Goal: Navigation & Orientation: Find specific page/section

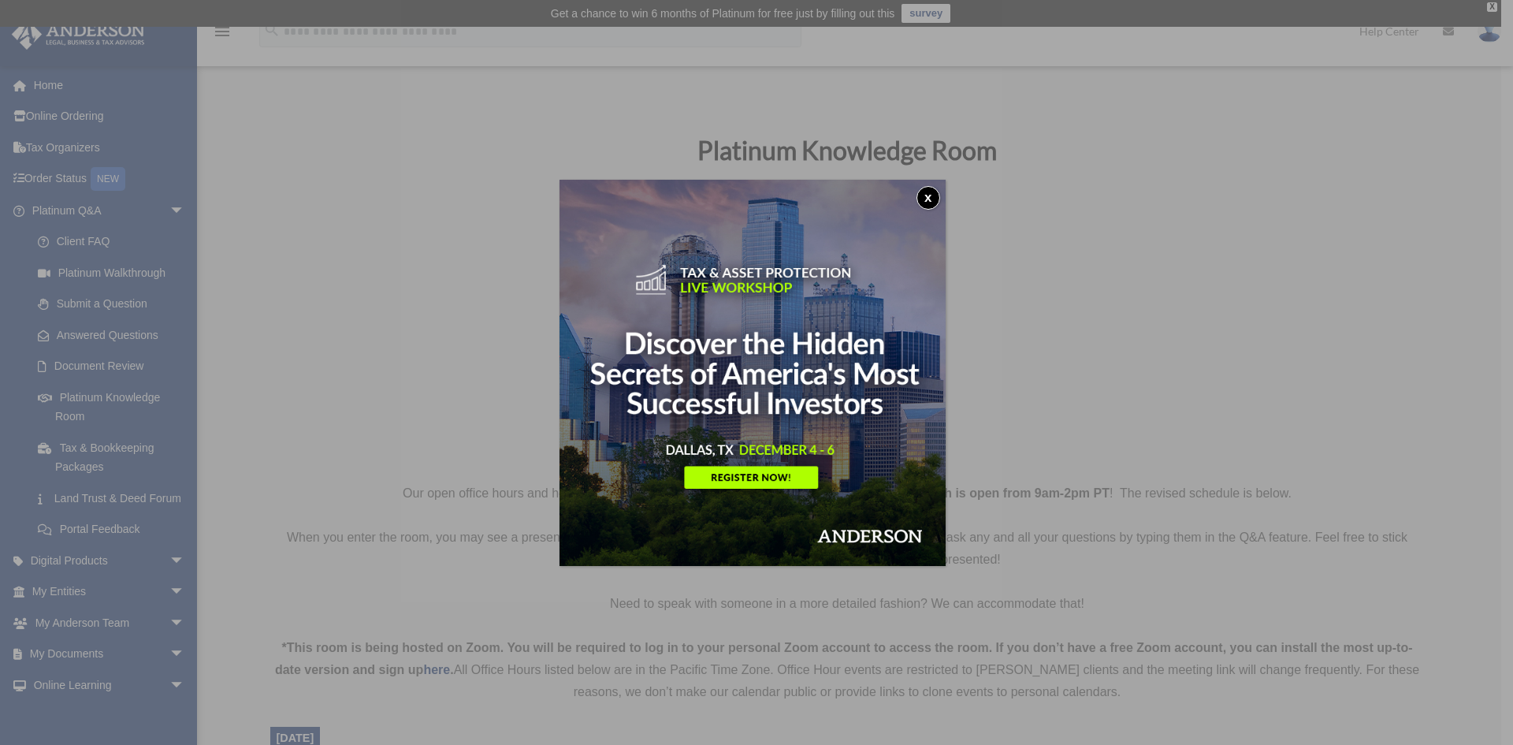
click at [931, 192] on button "x" at bounding box center [929, 198] width 24 height 24
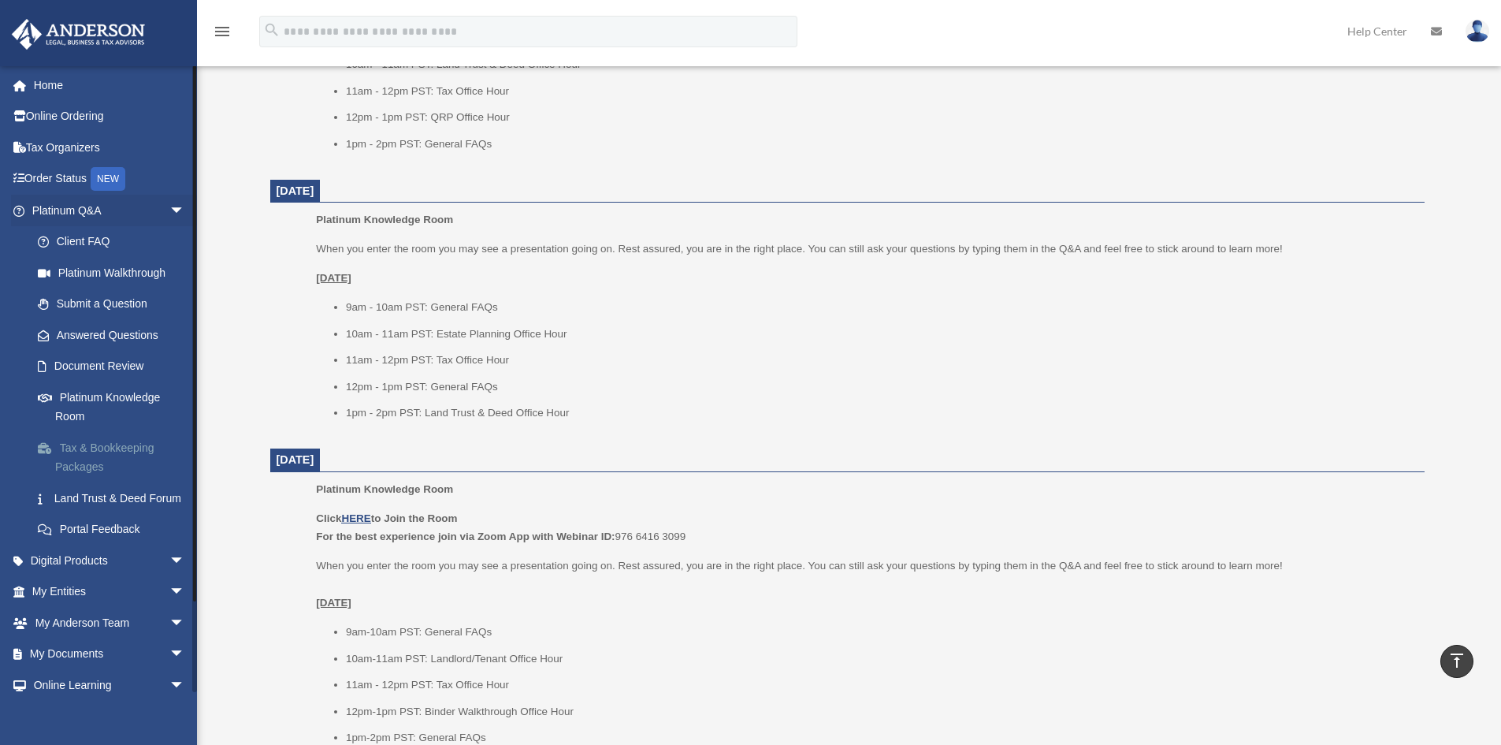
scroll to position [1419, 0]
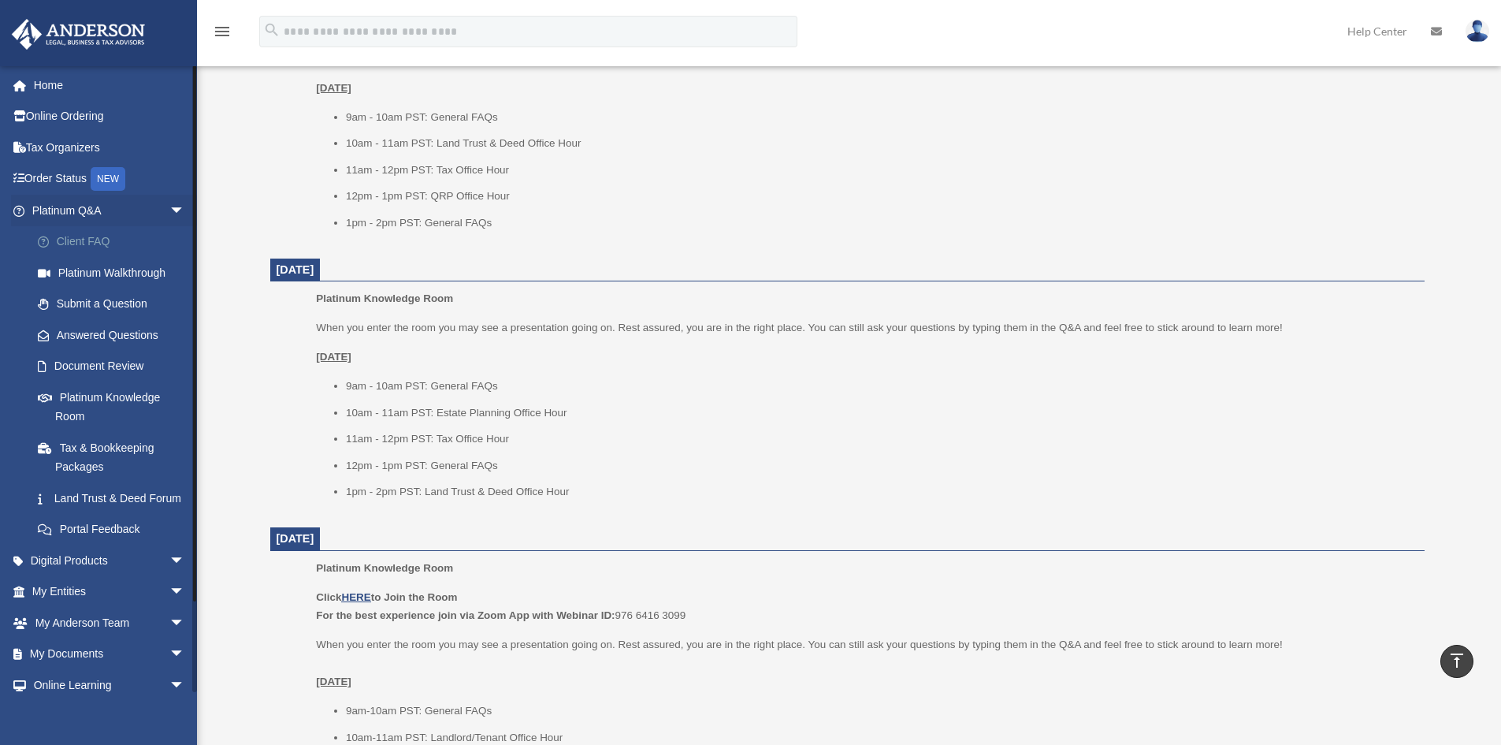
click at [87, 240] on link "Client FAQ" at bounding box center [115, 242] width 187 height 32
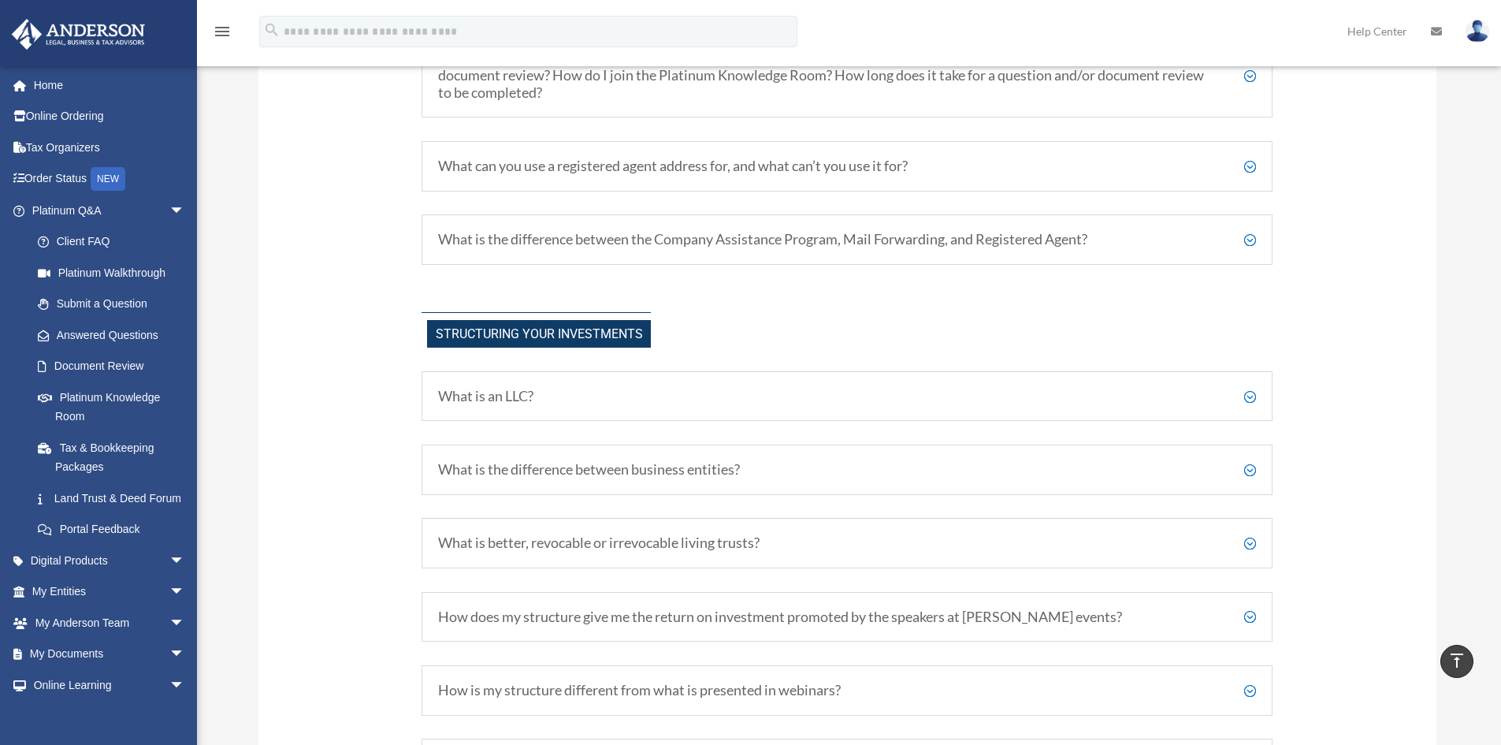
scroll to position [630, 0]
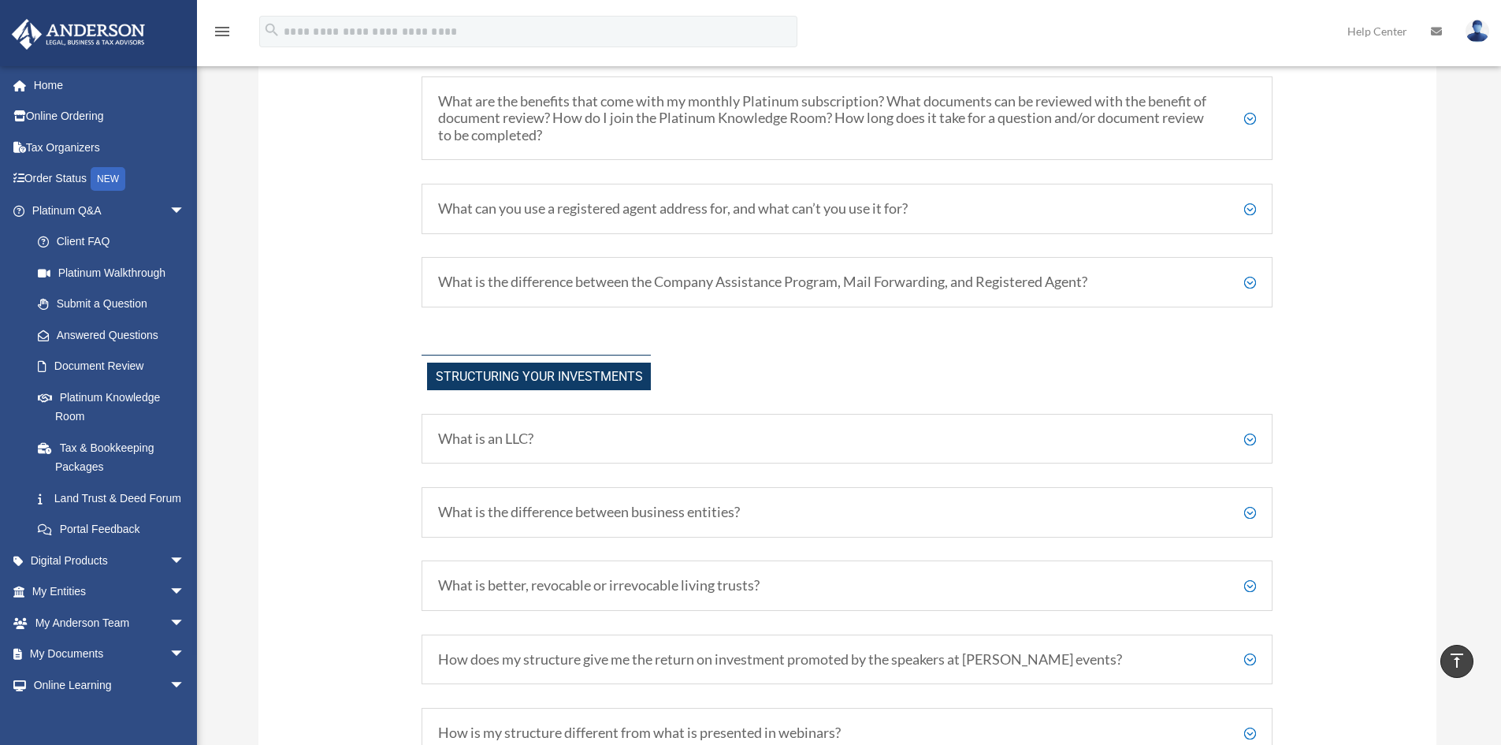
click at [850, 419] on div "What is an LLC? A Limited Liability Company (LLC) is a type of business structu…" at bounding box center [847, 439] width 851 height 50
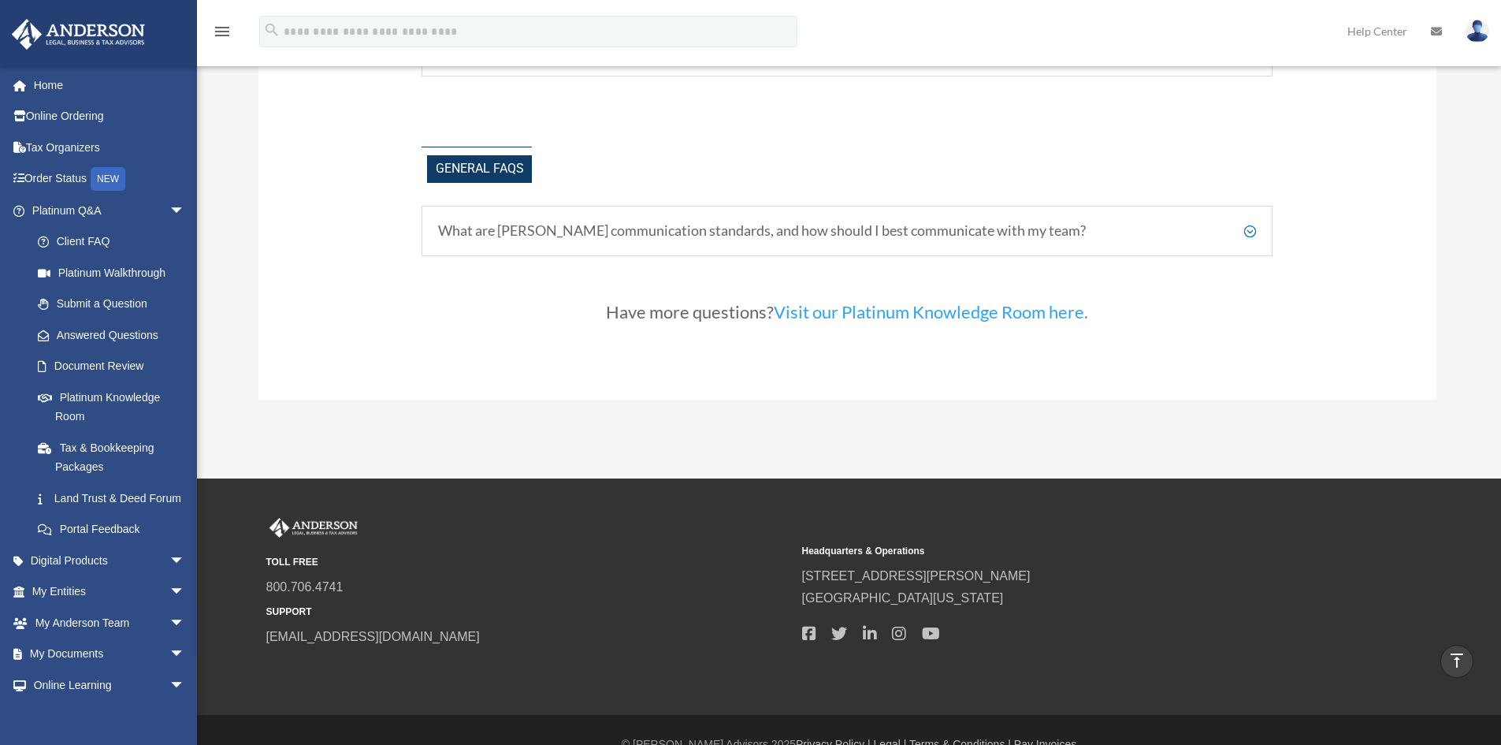
scroll to position [3467, 0]
click at [697, 229] on h5 "What are [PERSON_NAME] communication standards, and how should I best communica…" at bounding box center [847, 229] width 818 height 17
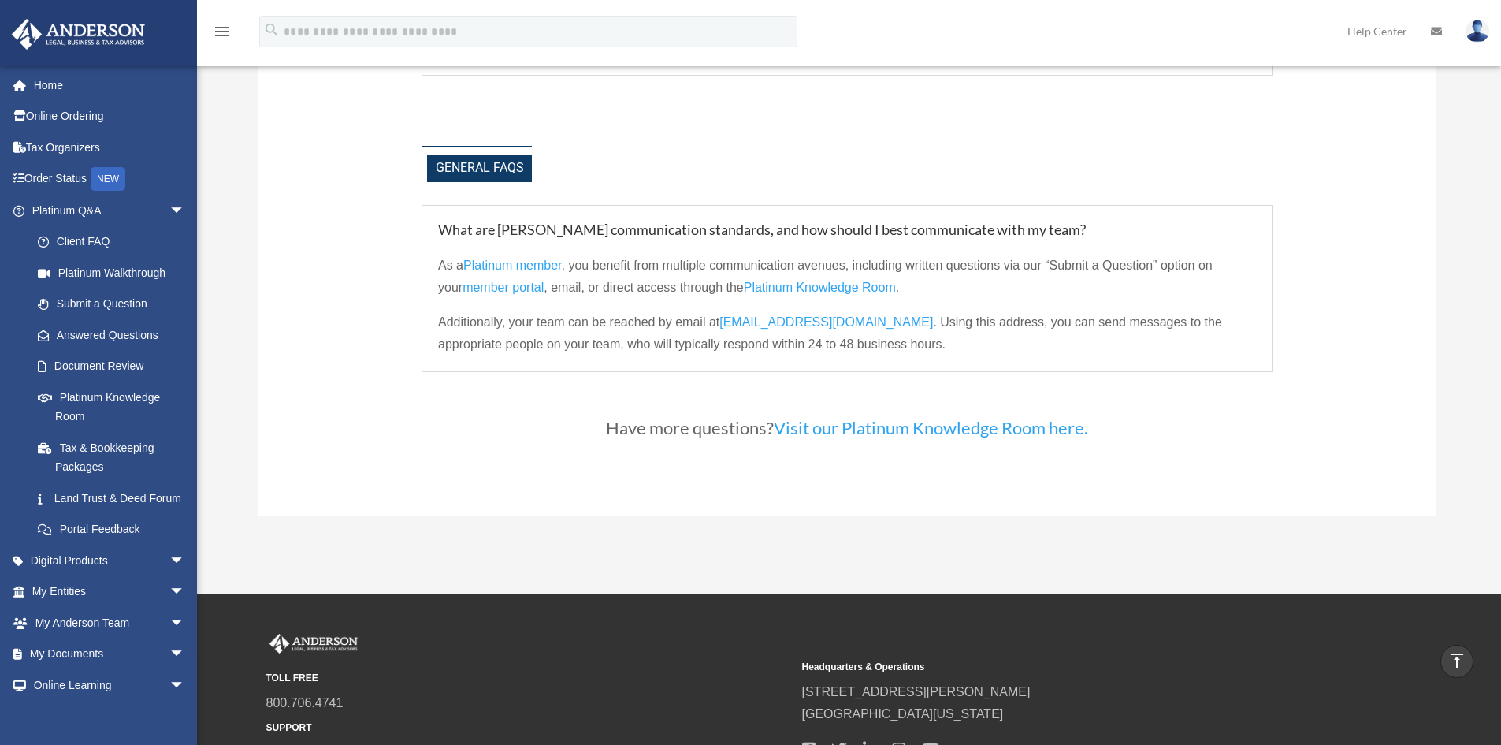
click at [547, 225] on h5 "What are [PERSON_NAME] communication standards, and how should I best communica…" at bounding box center [847, 229] width 818 height 17
click at [118, 576] on link "Digital Products arrow_drop_down" at bounding box center [110, 561] width 198 height 32
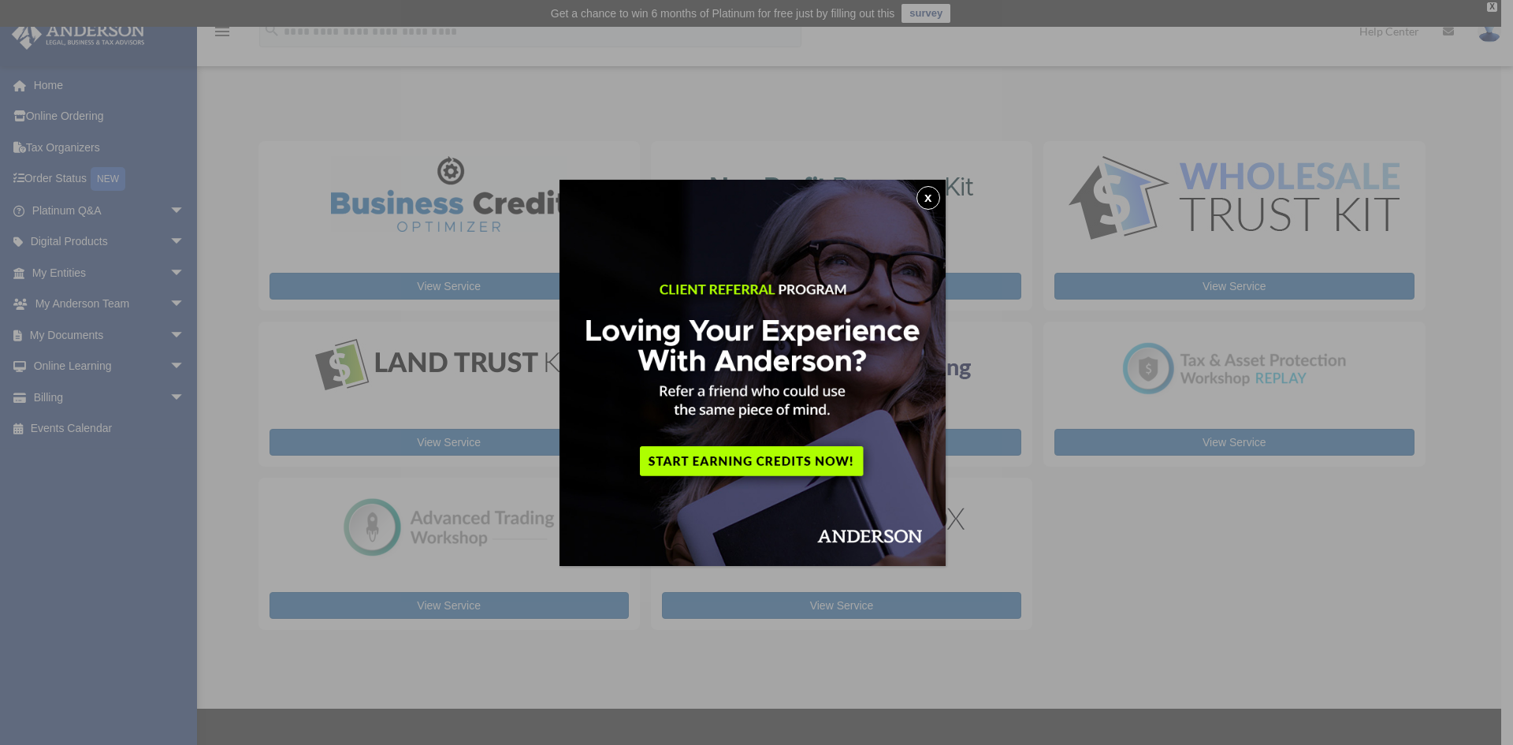
click at [931, 196] on button "x" at bounding box center [929, 198] width 24 height 24
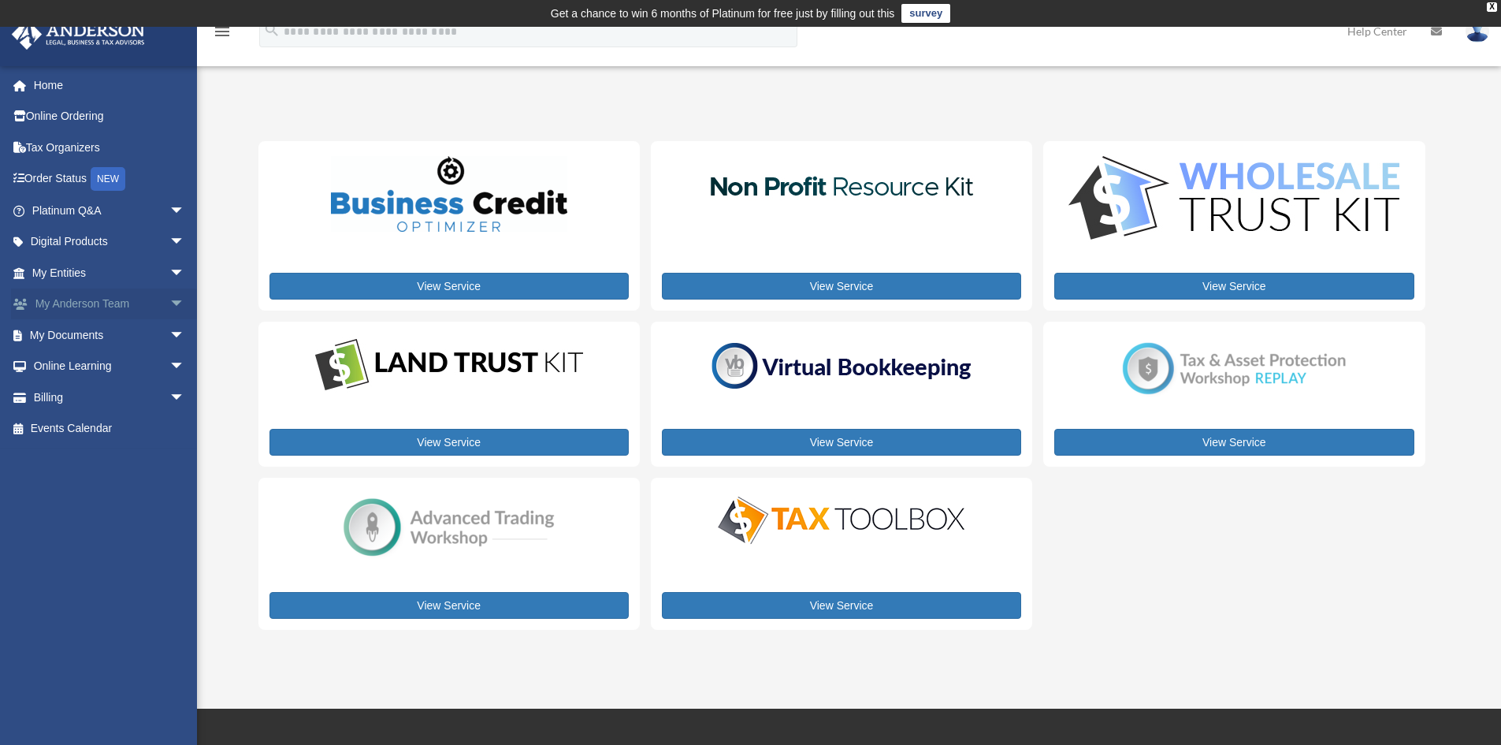
click at [169, 300] on span "arrow_drop_down" at bounding box center [185, 304] width 32 height 32
click at [84, 521] on link "Events Calendar" at bounding box center [110, 522] width 198 height 32
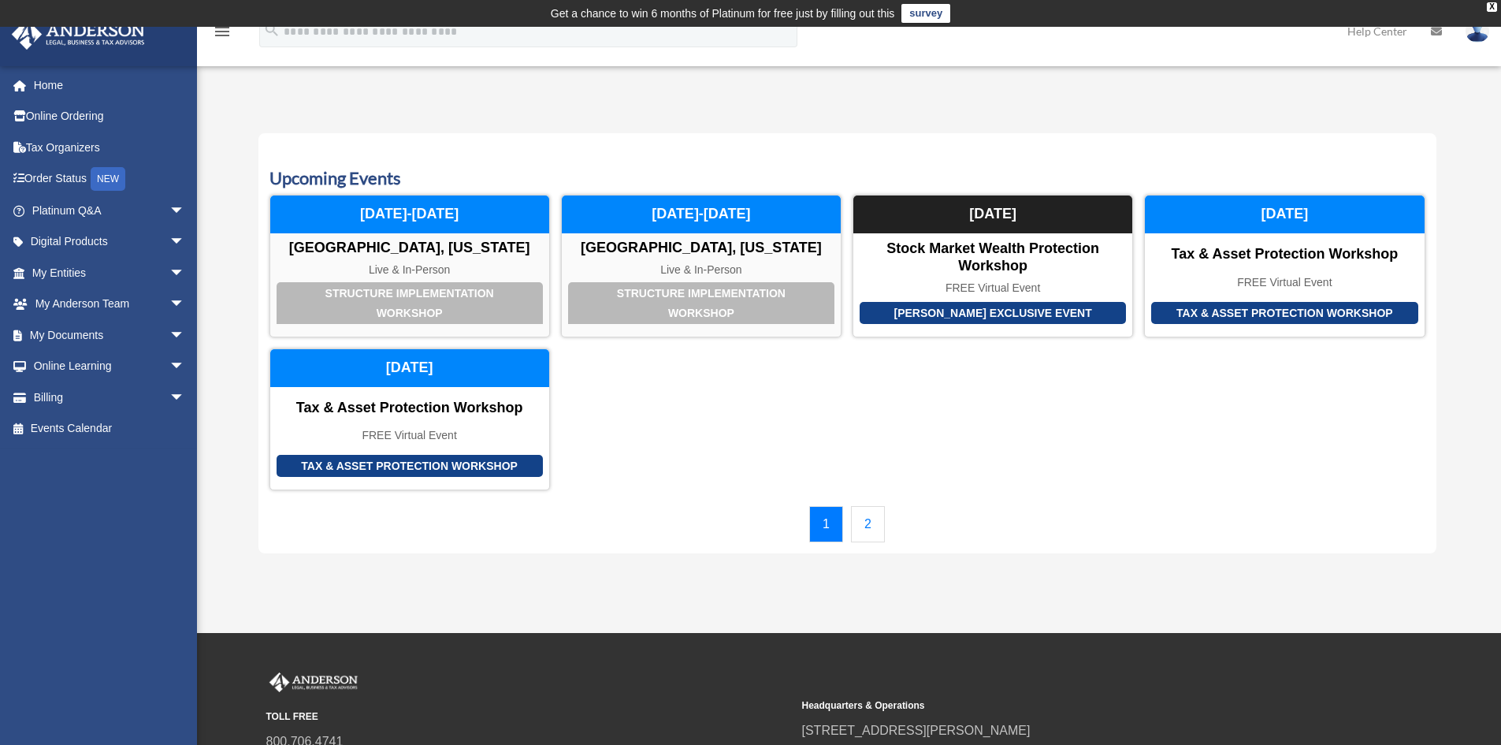
click at [879, 521] on link "2" at bounding box center [868, 524] width 34 height 36
